Goal: Information Seeking & Learning: Find specific fact

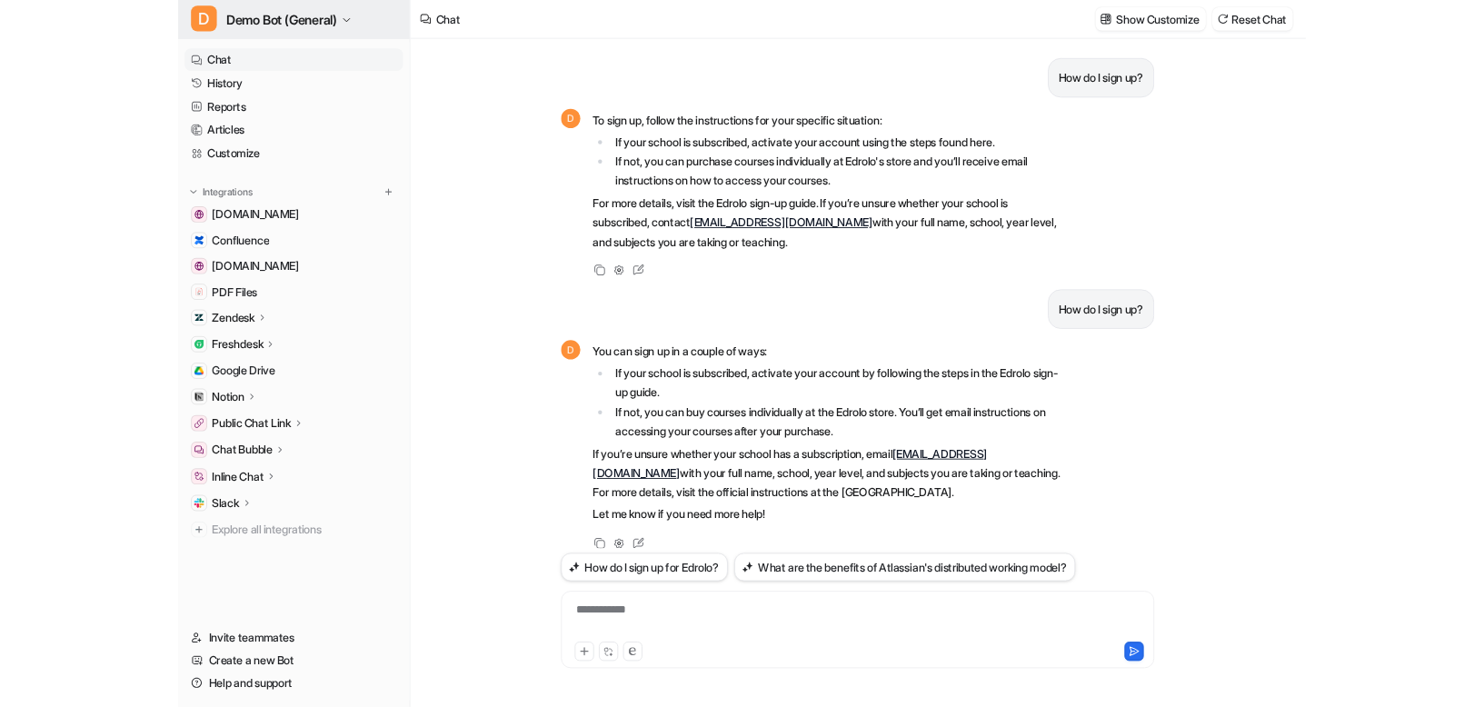
scroll to position [155, 0]
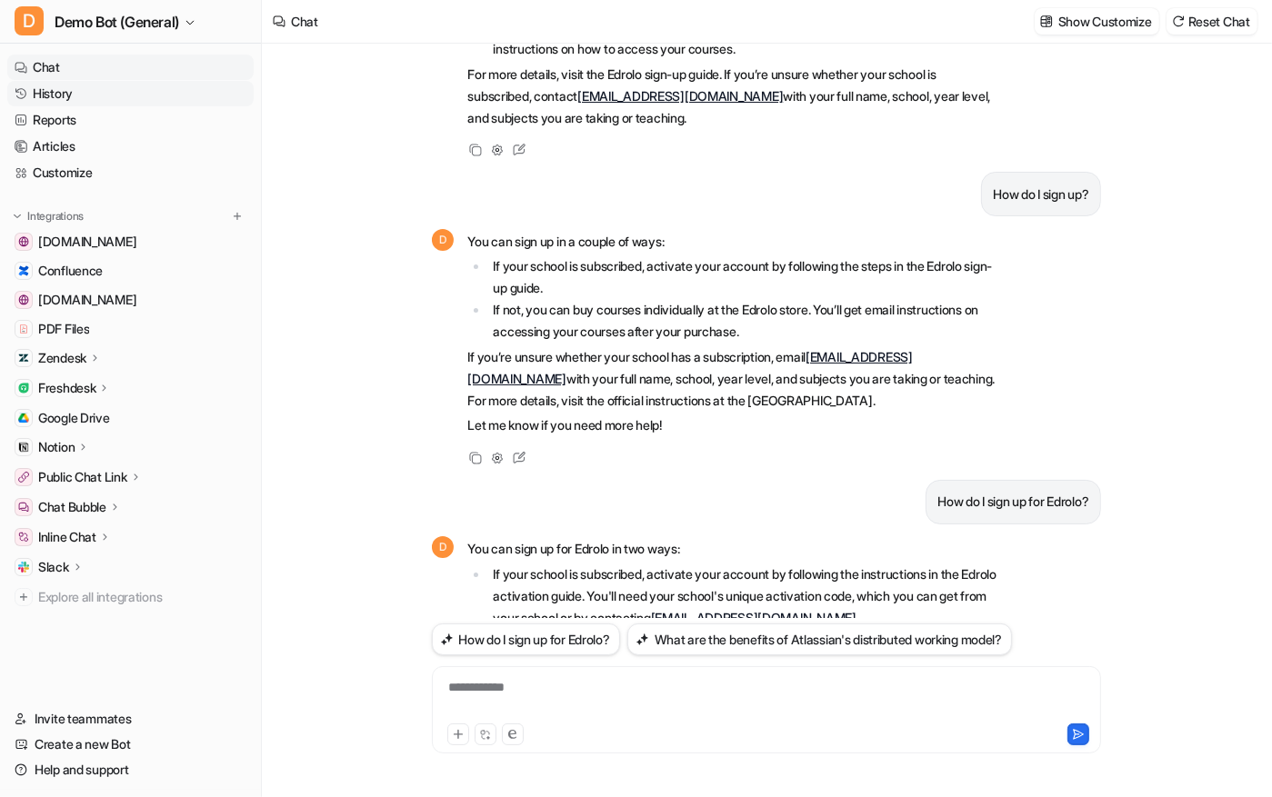
click at [60, 91] on link "History" at bounding box center [130, 93] width 246 height 25
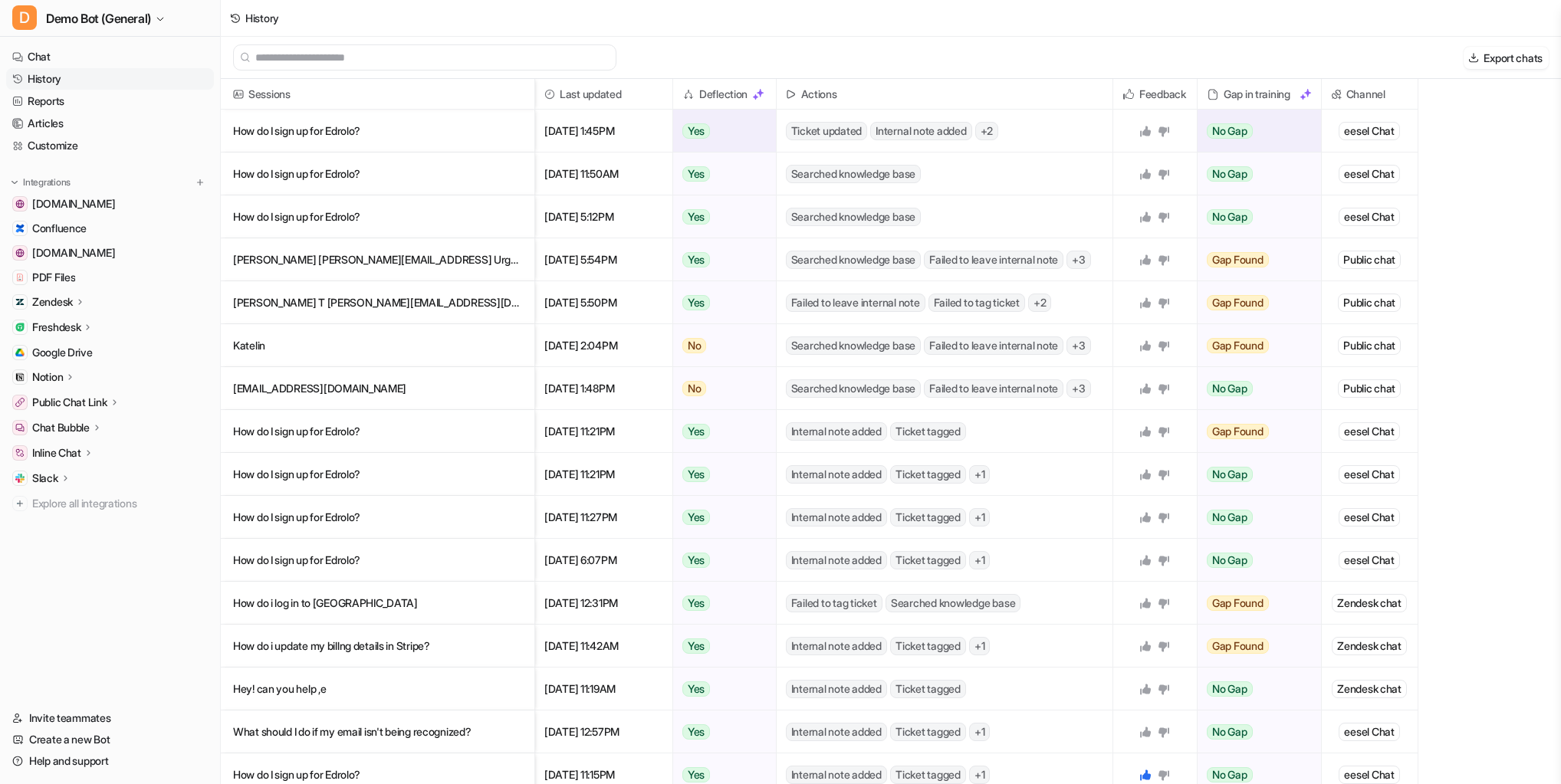
click at [1150, 132] on icon at bounding box center [1145, 131] width 13 height 13
click at [310, 132] on p "How do I sign up for Edrolo?" at bounding box center [377, 131] width 289 height 43
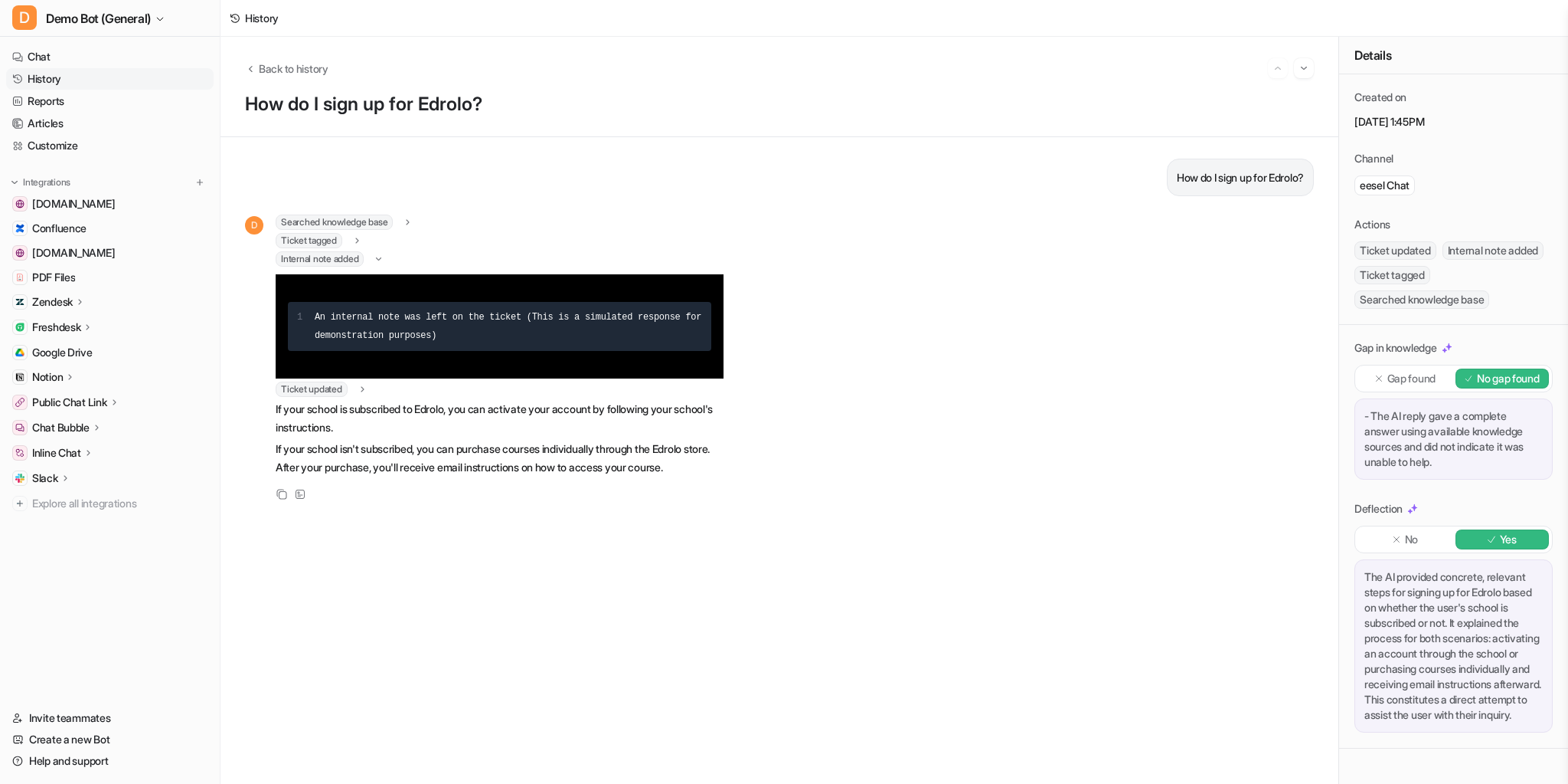
click at [1339, 376] on p "Gap found" at bounding box center [1411, 379] width 48 height 15
click at [1339, 383] on p "No gap found" at bounding box center [1508, 379] width 63 height 15
click at [756, 555] on div "How do I sign up for Edrolo? D Searched knowledge base search_queries : [ "How …" at bounding box center [779, 460] width 1069 height 604
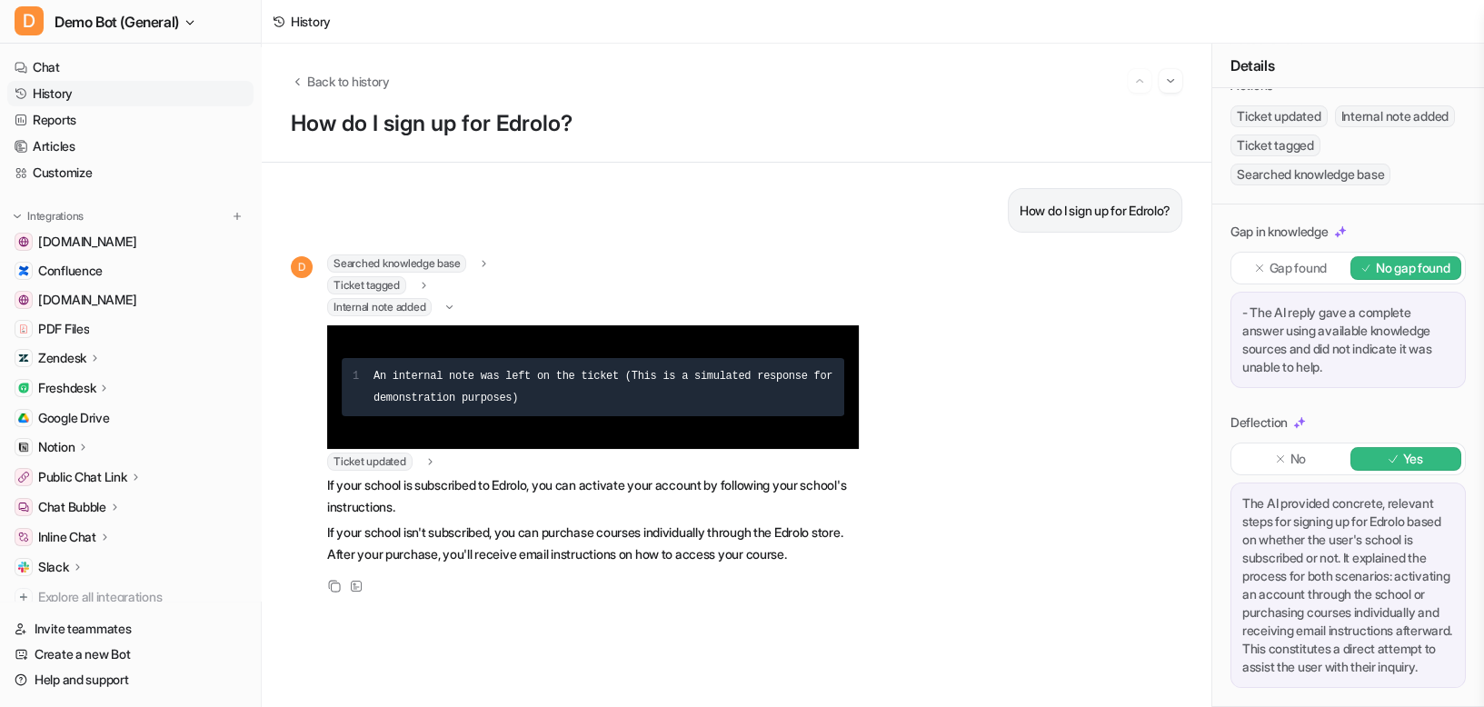
scroll to position [244, 0]
click at [1303, 447] on div "No" at bounding box center [1291, 459] width 112 height 24
click at [1359, 447] on div "Yes" at bounding box center [1407, 459] width 112 height 24
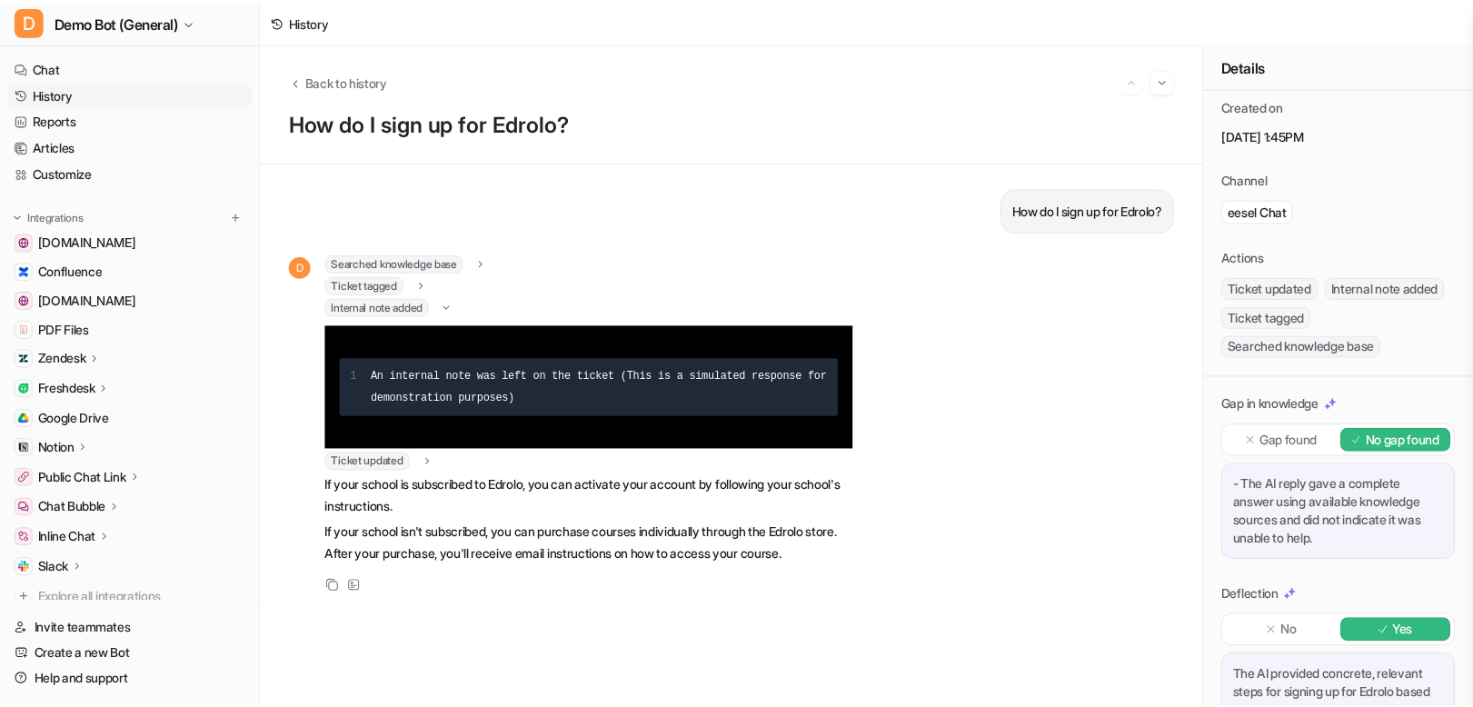
scroll to position [0, 0]
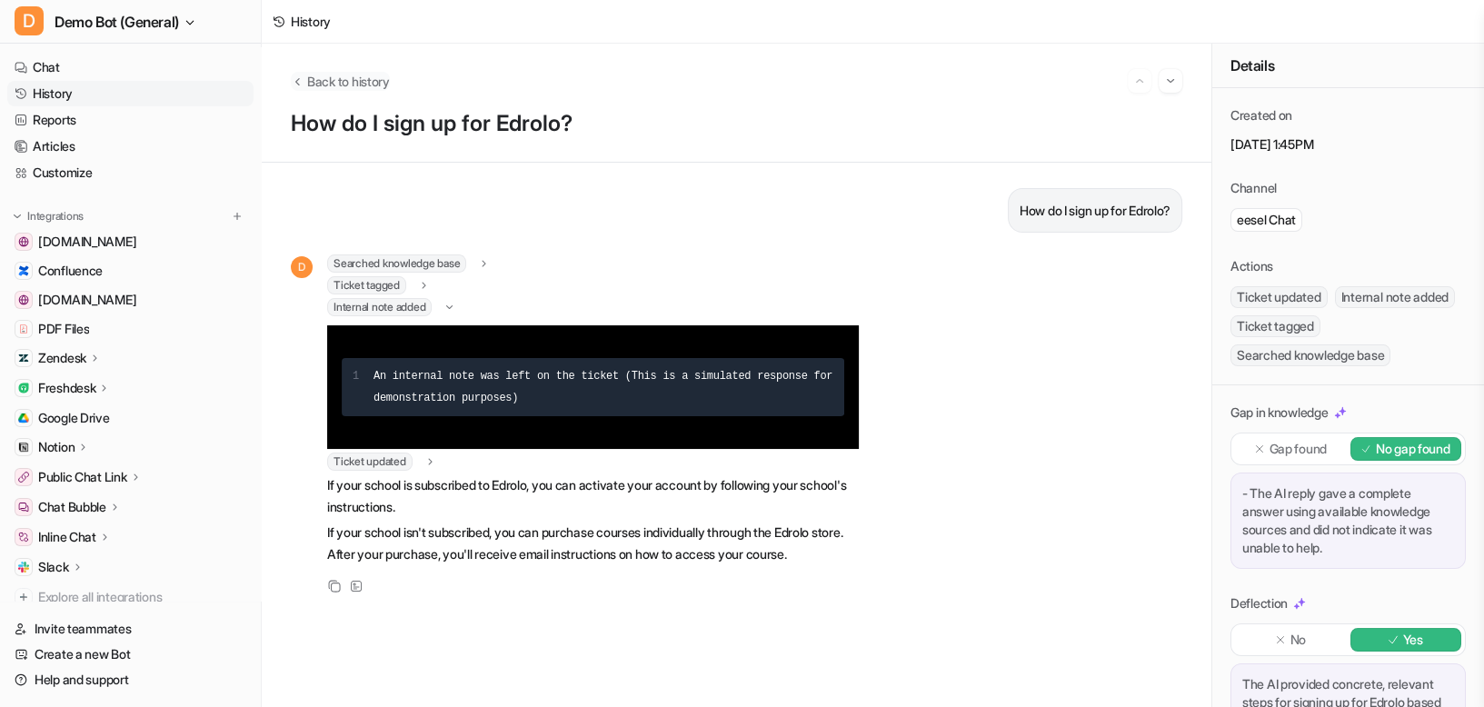
click at [329, 75] on span "Back to history" at bounding box center [348, 81] width 83 height 19
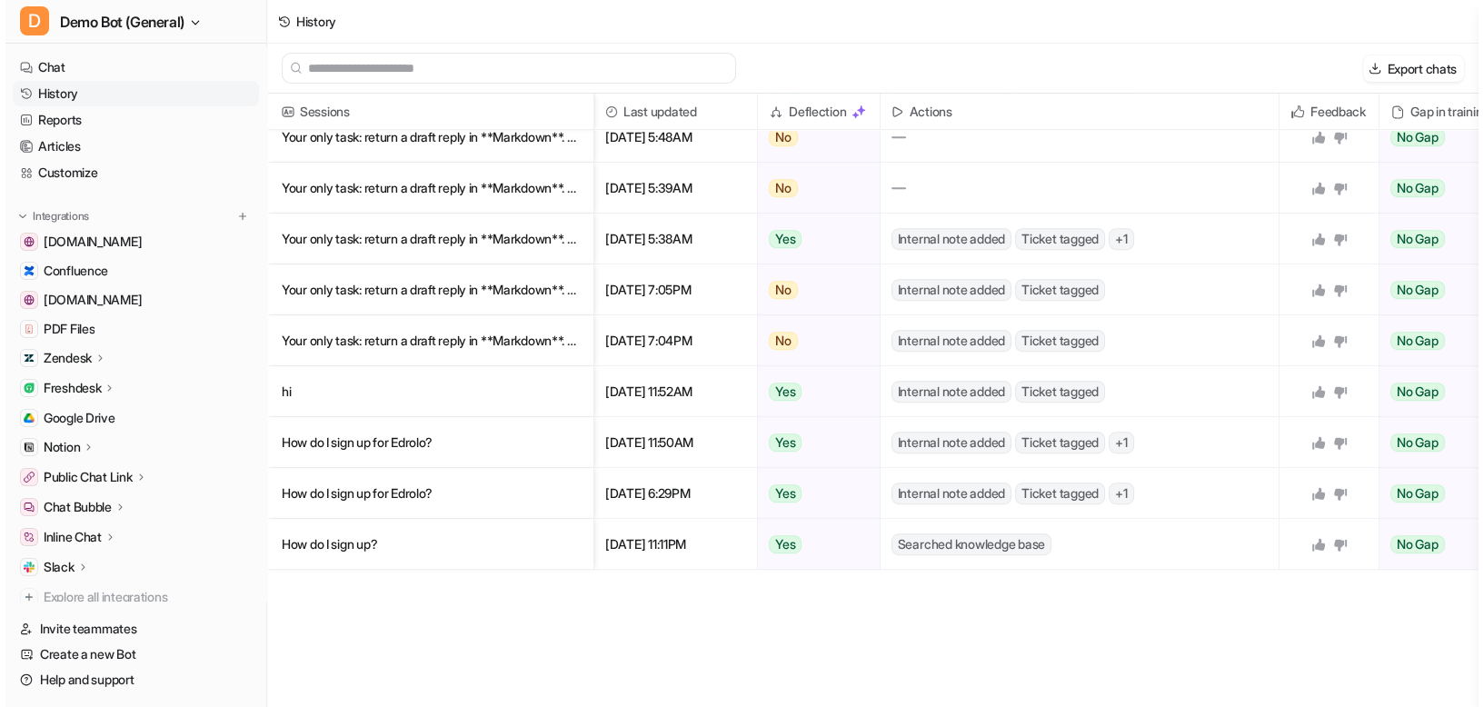
scroll to position [1091, 0]
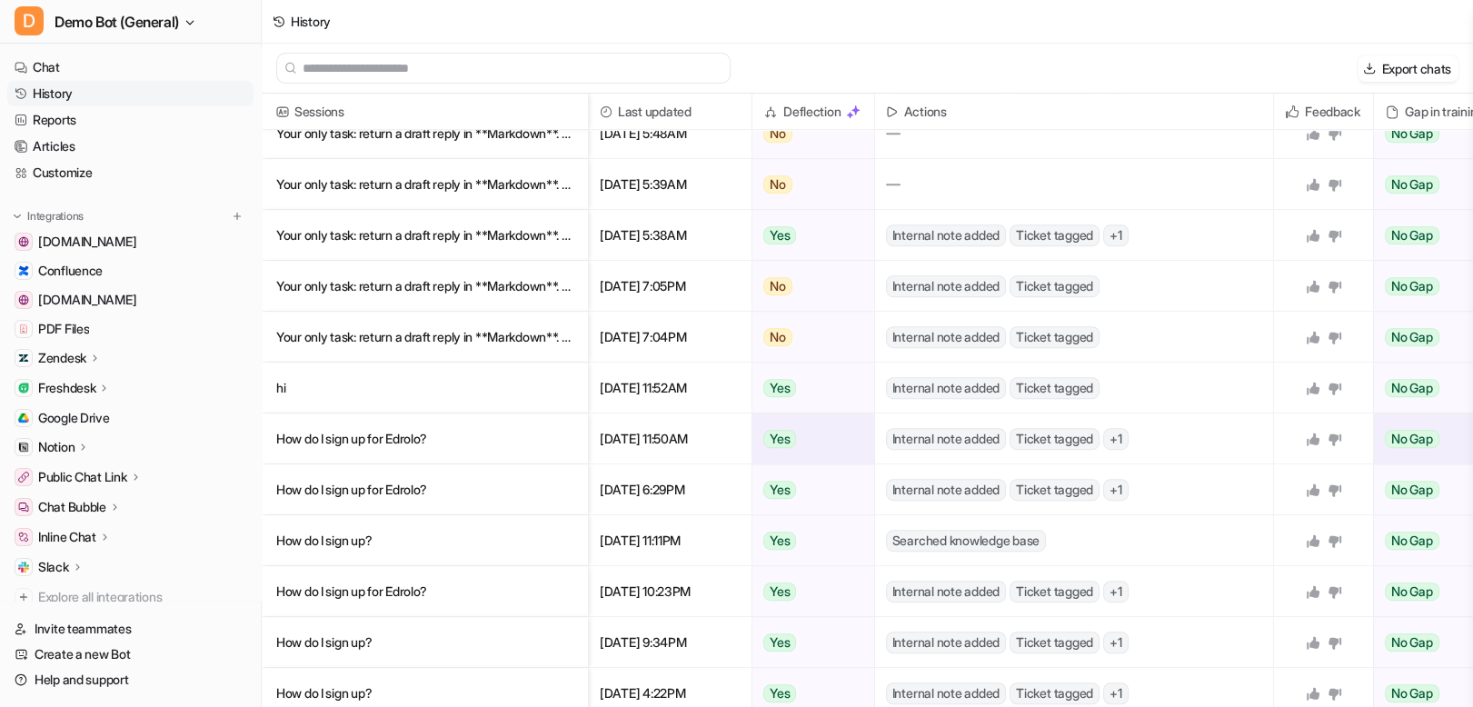
click at [367, 440] on p "How do I sign up for Edrolo?" at bounding box center [424, 439] width 297 height 51
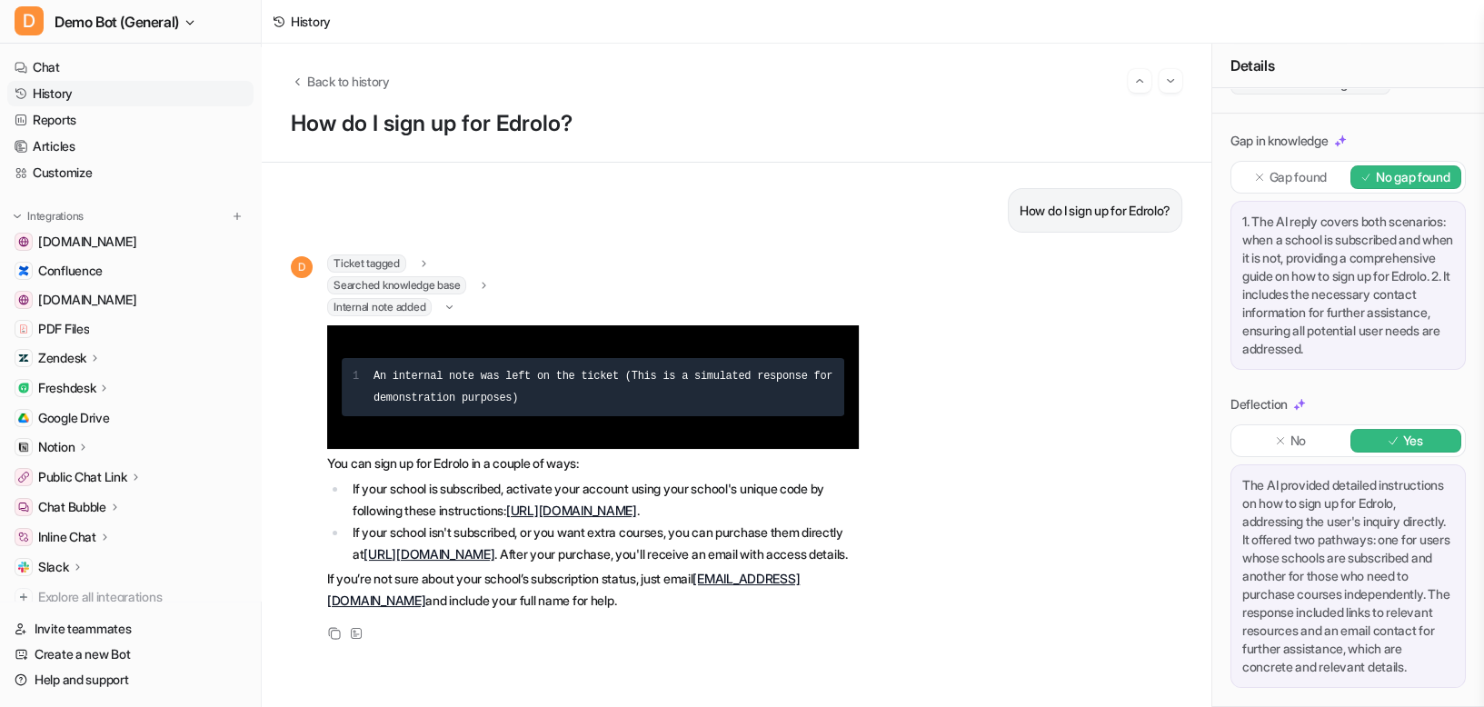
scroll to position [342, 0]
